Goal: Use online tool/utility: Utilize a website feature to perform a specific function

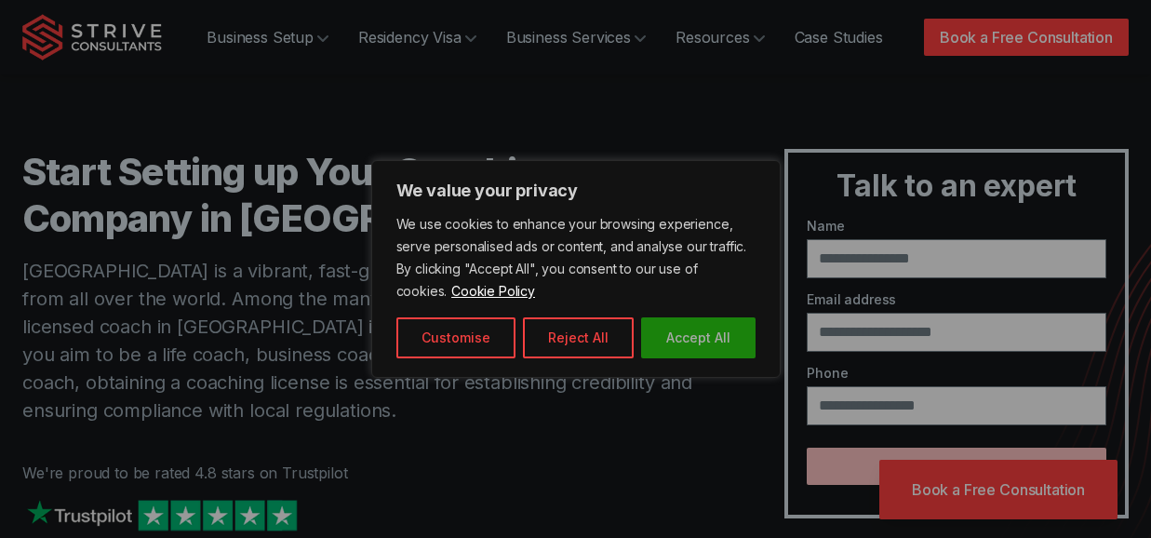
click at [692, 342] on button "Accept All" at bounding box center [698, 337] width 114 height 41
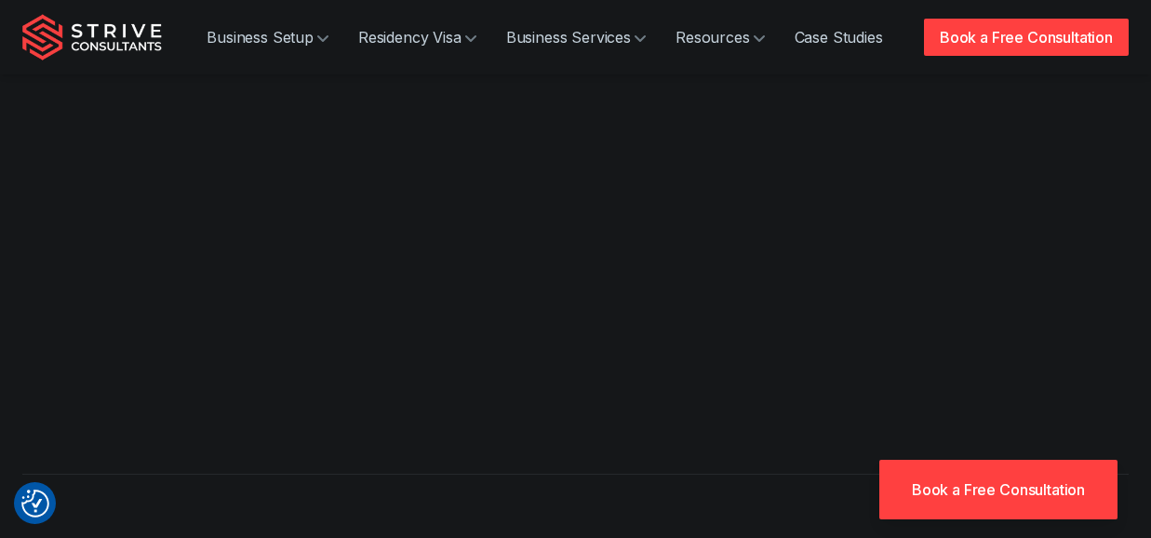
scroll to position [522, 0]
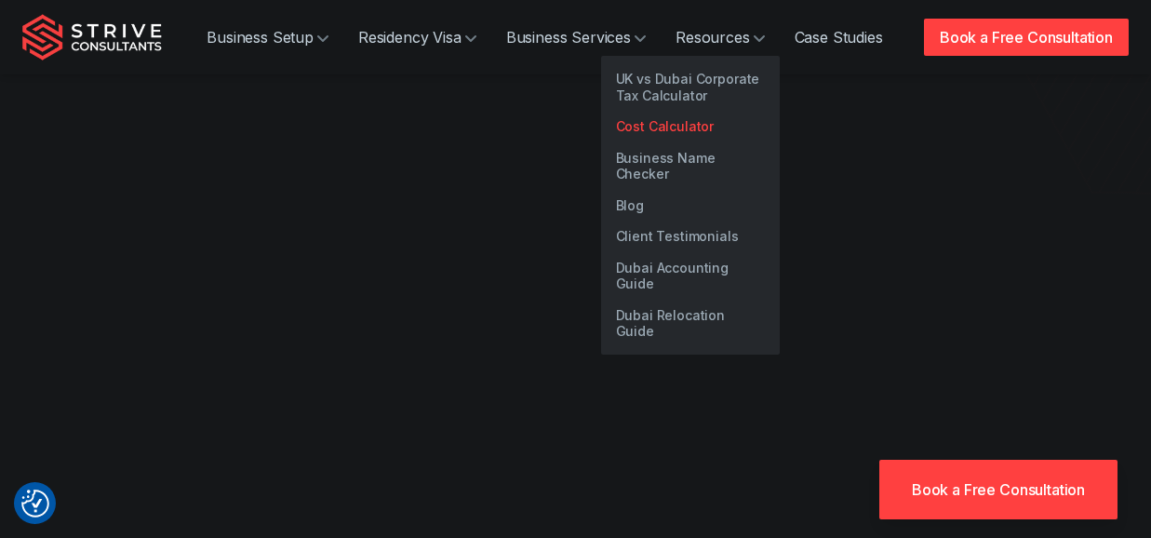
click at [660, 132] on link "Cost Calculator" at bounding box center [690, 127] width 179 height 32
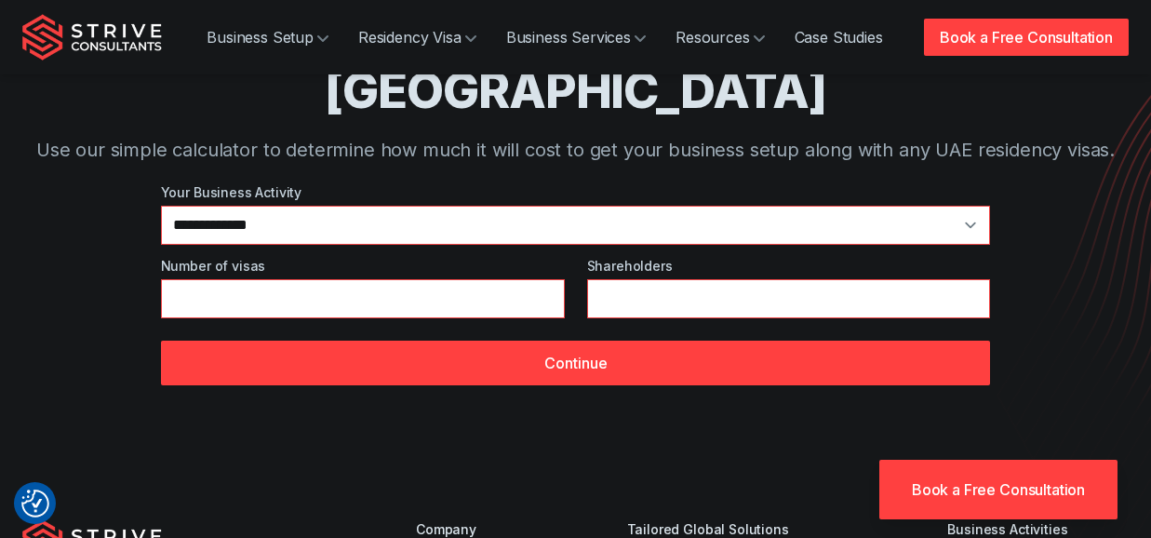
scroll to position [162, 0]
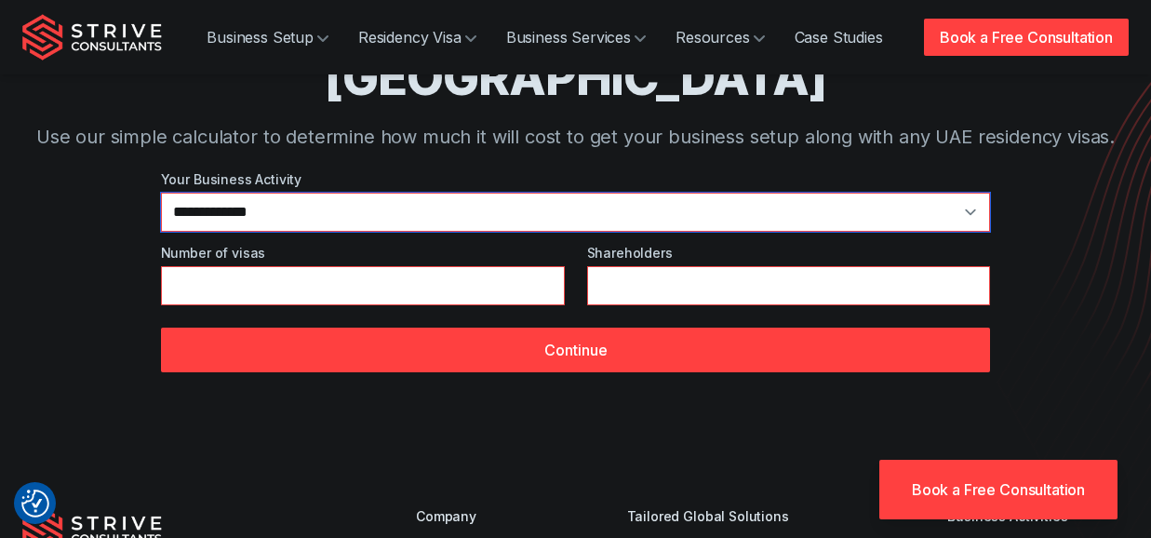
select select "**"
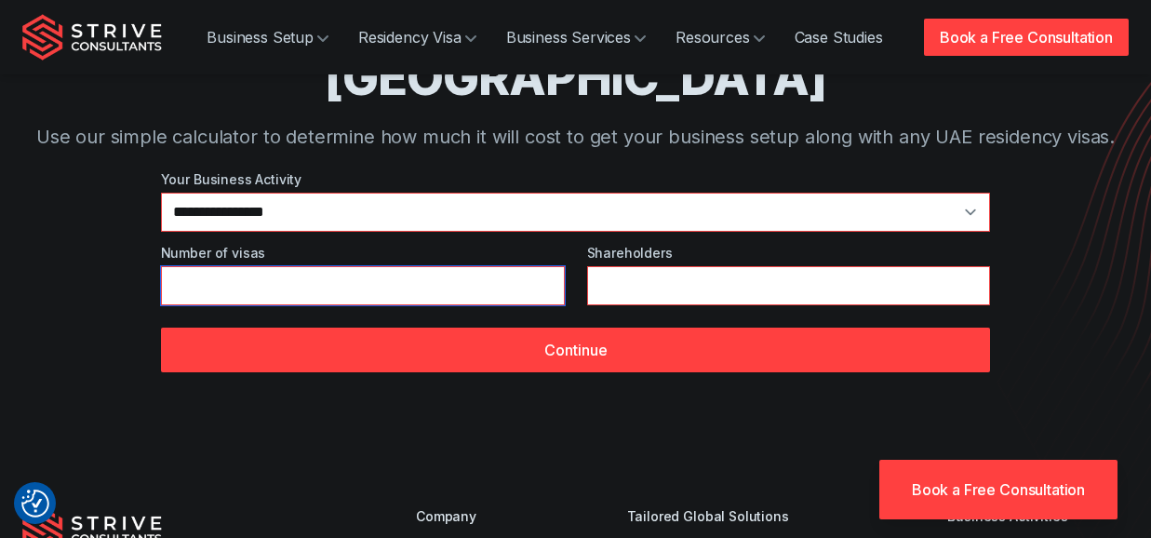
click at [406, 266] on input "*" at bounding box center [363, 285] width 404 height 39
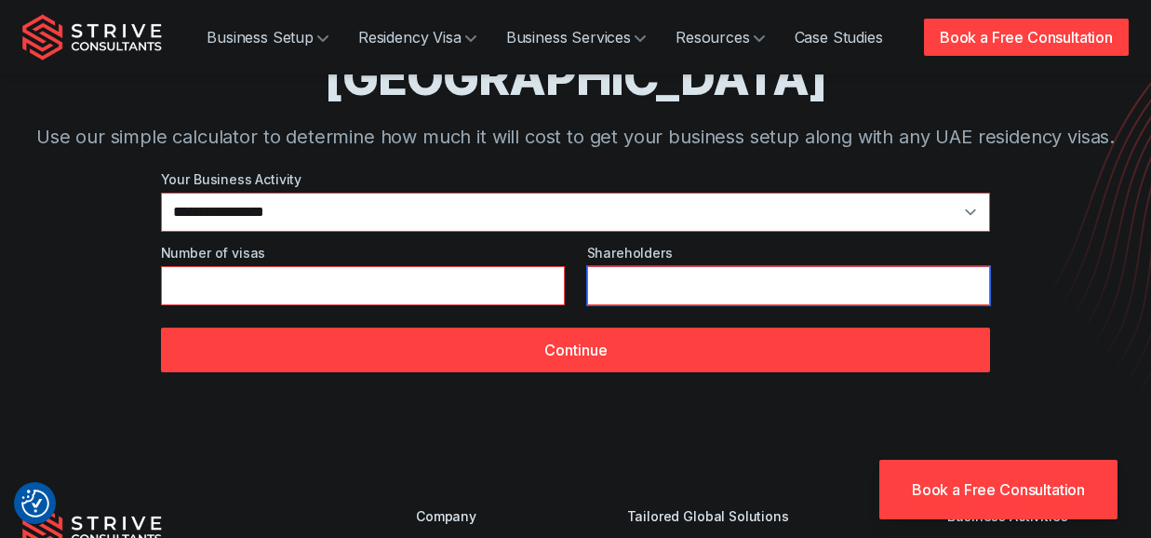
click at [638, 266] on input "*" at bounding box center [789, 285] width 404 height 39
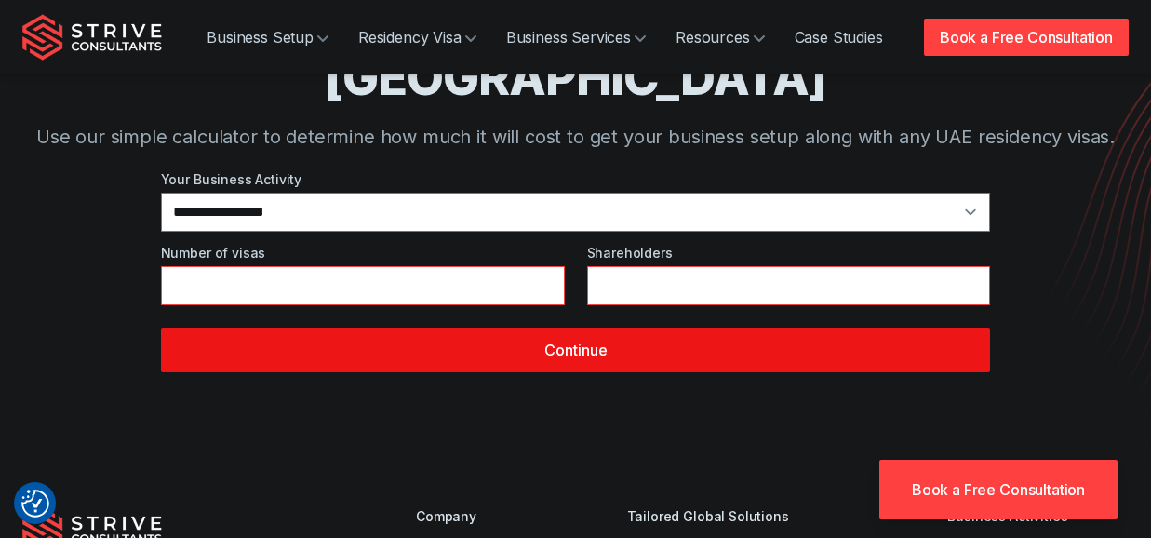
click at [606, 327] on button "Continue" at bounding box center [576, 349] width 830 height 45
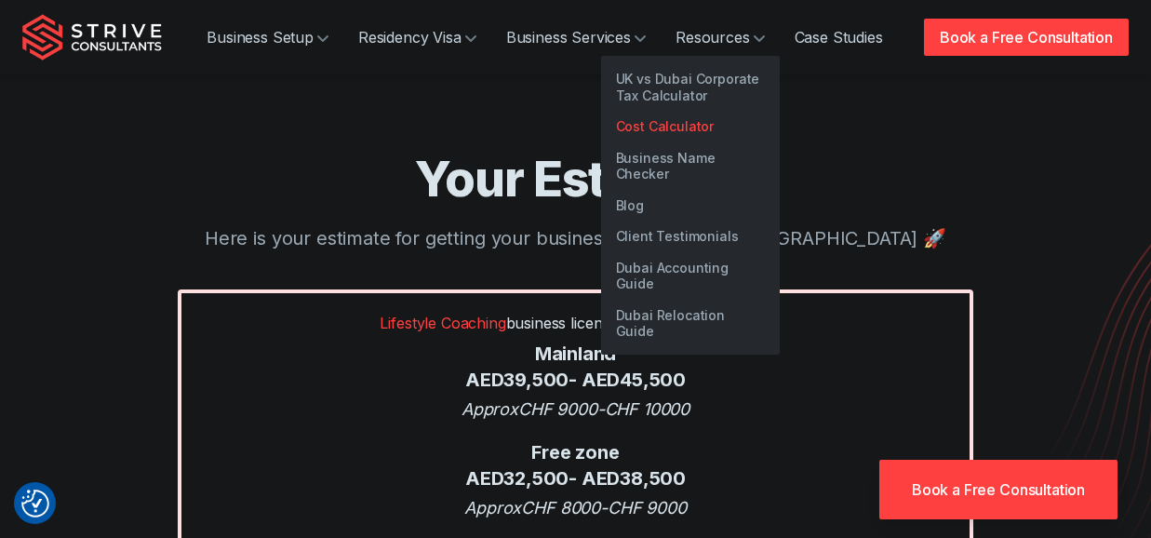
click at [680, 126] on link "Cost Calculator" at bounding box center [690, 127] width 179 height 32
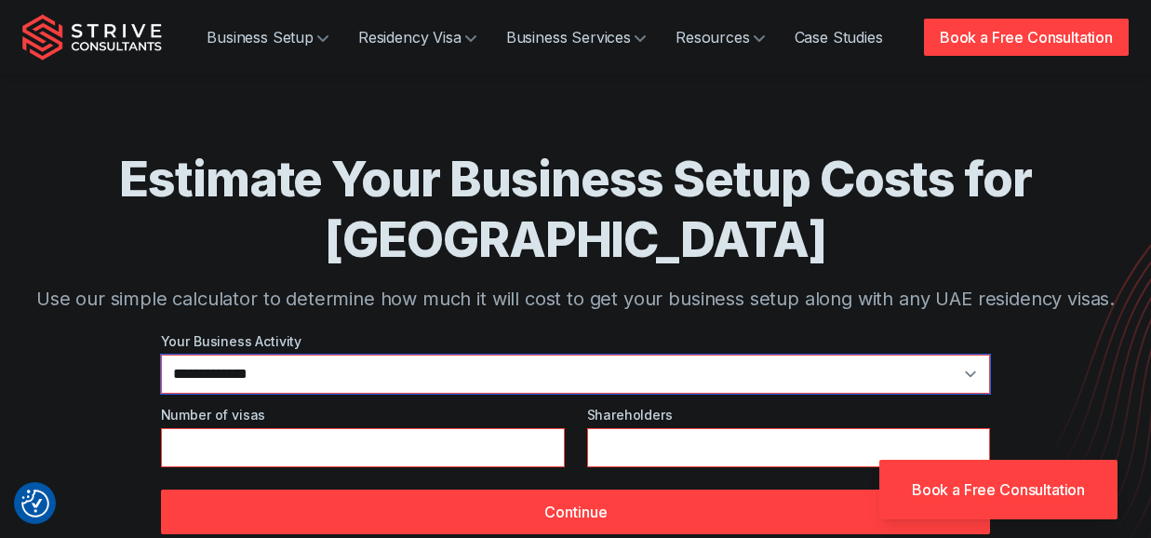
select select "**"
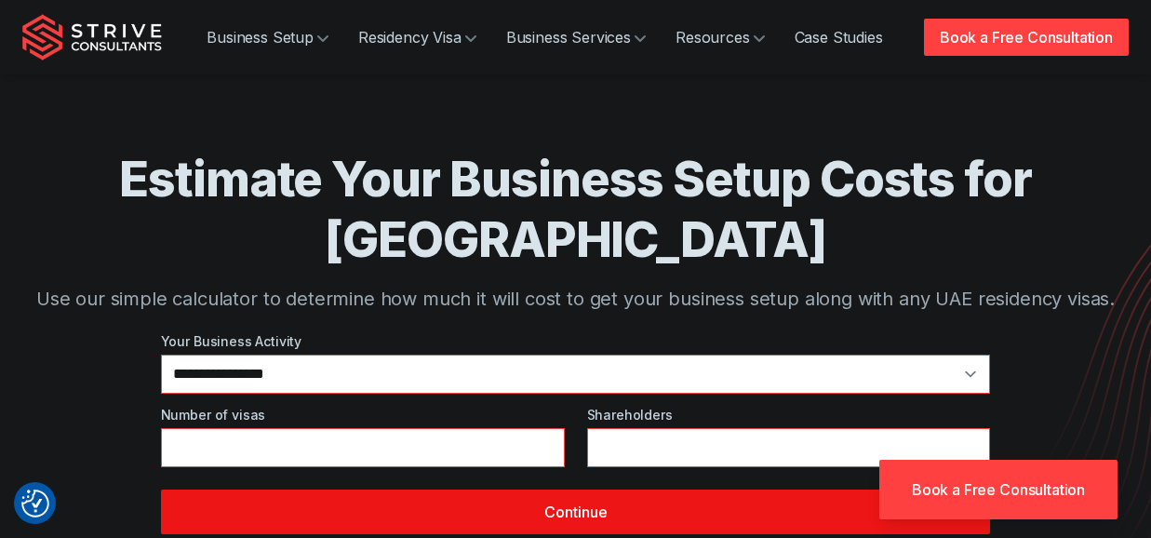
click at [446, 489] on button "Continue" at bounding box center [576, 511] width 830 height 45
